Goal: Task Accomplishment & Management: Manage account settings

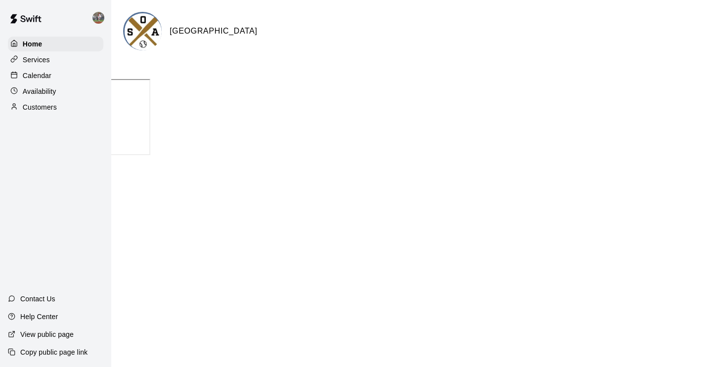
click at [36, 74] on p "Calendar" at bounding box center [37, 76] width 29 height 10
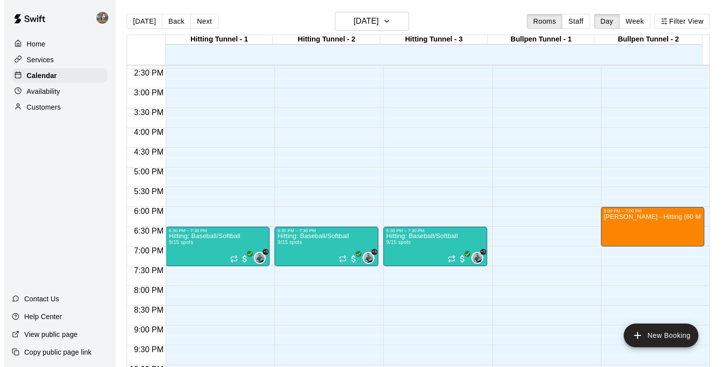
scroll to position [570, 0]
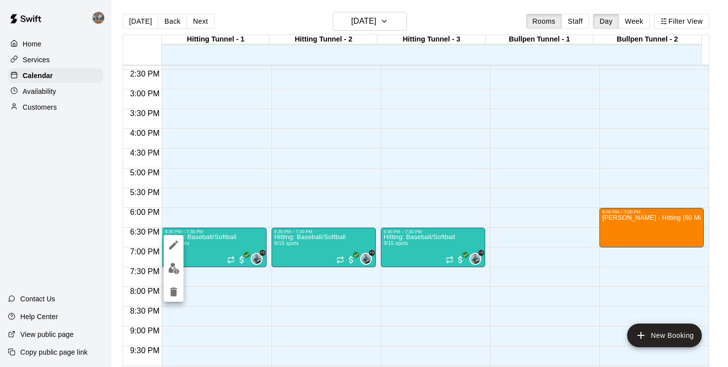
click at [252, 258] on div at bounding box center [364, 183] width 728 height 367
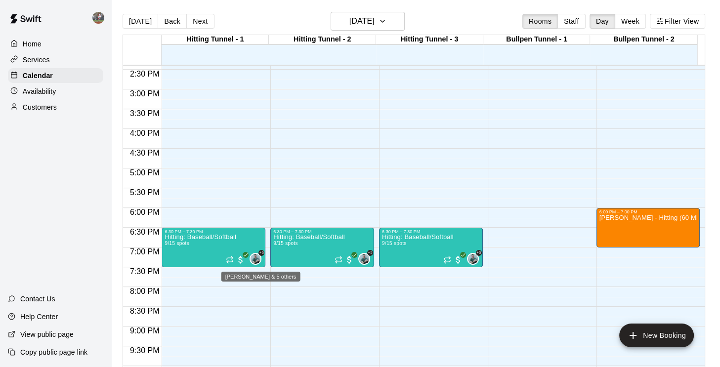
click at [252, 258] on img "Deric Poldberg & 5 others" at bounding box center [256, 259] width 10 height 10
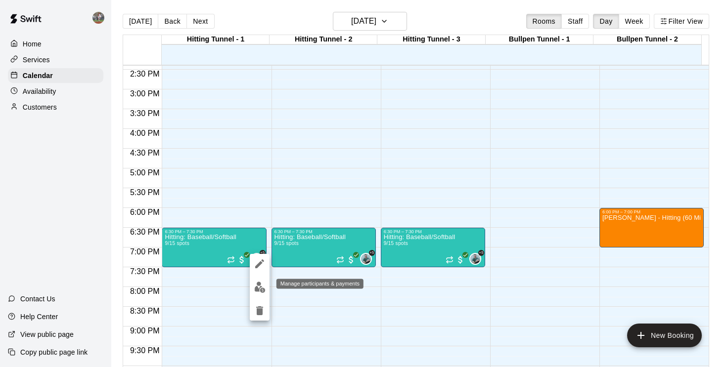
click at [261, 284] on img "edit" at bounding box center [259, 287] width 11 height 11
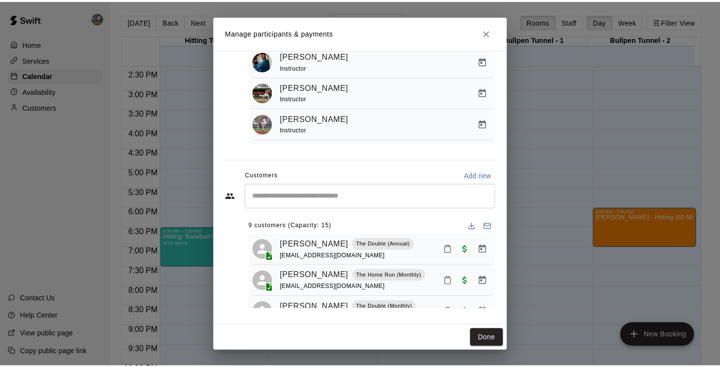
scroll to position [0, 0]
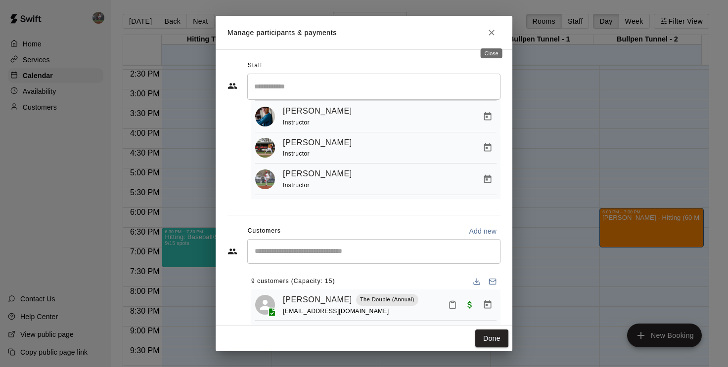
click at [496, 31] on icon "Close" at bounding box center [491, 33] width 10 height 10
